Goal: Task Accomplishment & Management: Manage account settings

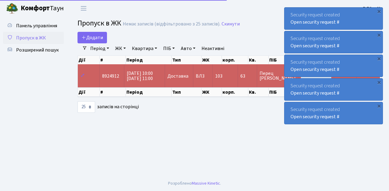
select select "25"
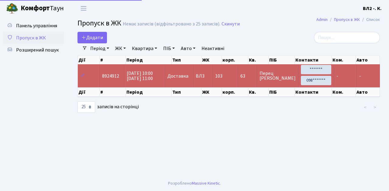
select select "25"
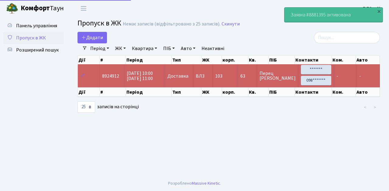
select select "25"
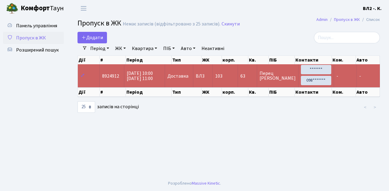
click at [144, 160] on main "Admin Пропуск в ЖК Список Пропуск в ЖК Немає записів (відфільтровано з 25 запис…" at bounding box center [228, 96] width 320 height 159
